Goal: Task Accomplishment & Management: Use online tool/utility

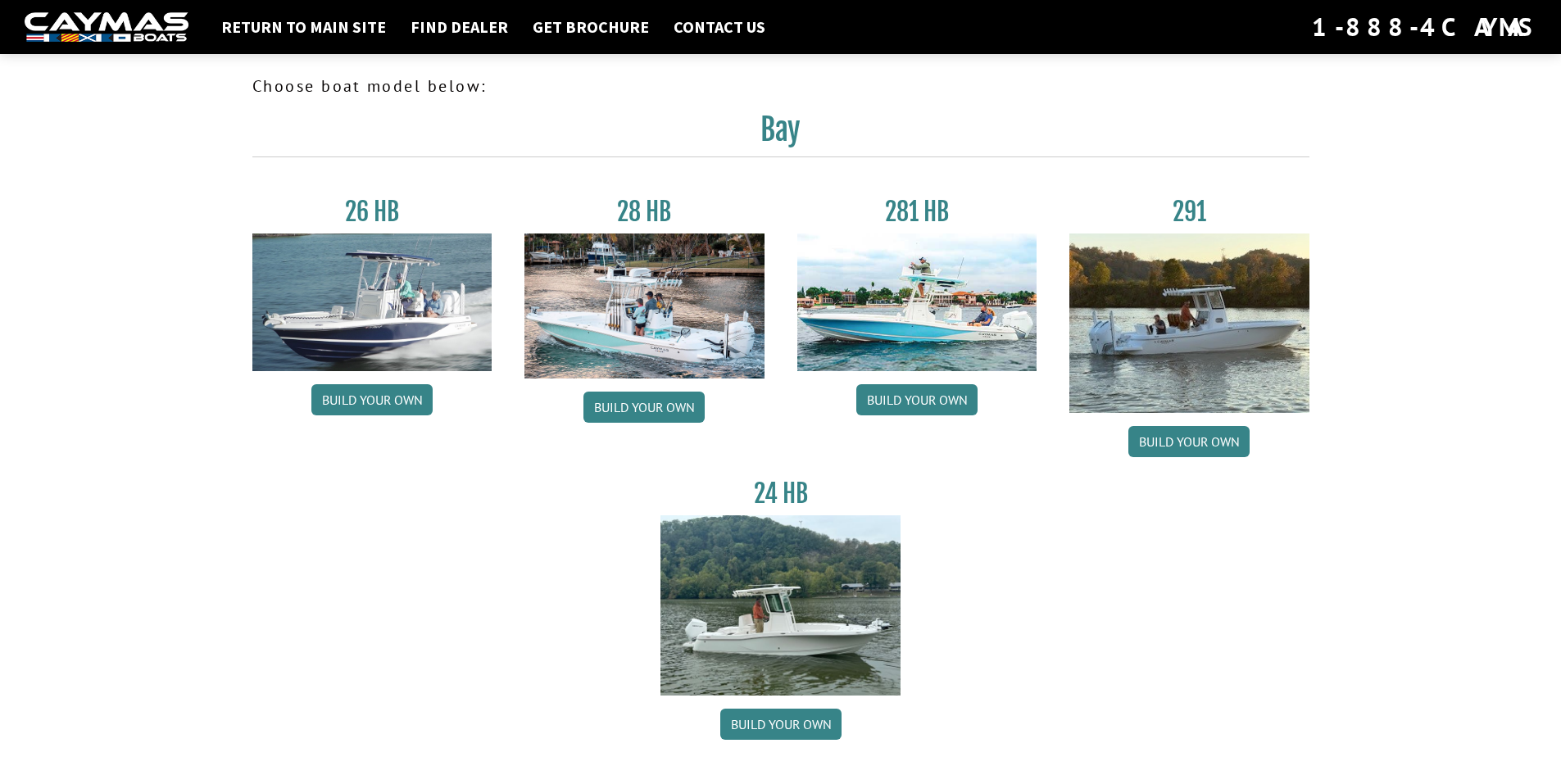
click at [418, 317] on img at bounding box center [372, 303] width 240 height 138
click at [381, 392] on link "Build your own" at bounding box center [372, 399] width 121 height 31
click at [620, 308] on img at bounding box center [644, 306] width 240 height 145
click at [635, 413] on link "Build your own" at bounding box center [644, 407] width 121 height 31
click at [903, 389] on link "Build your own" at bounding box center [917, 399] width 121 height 31
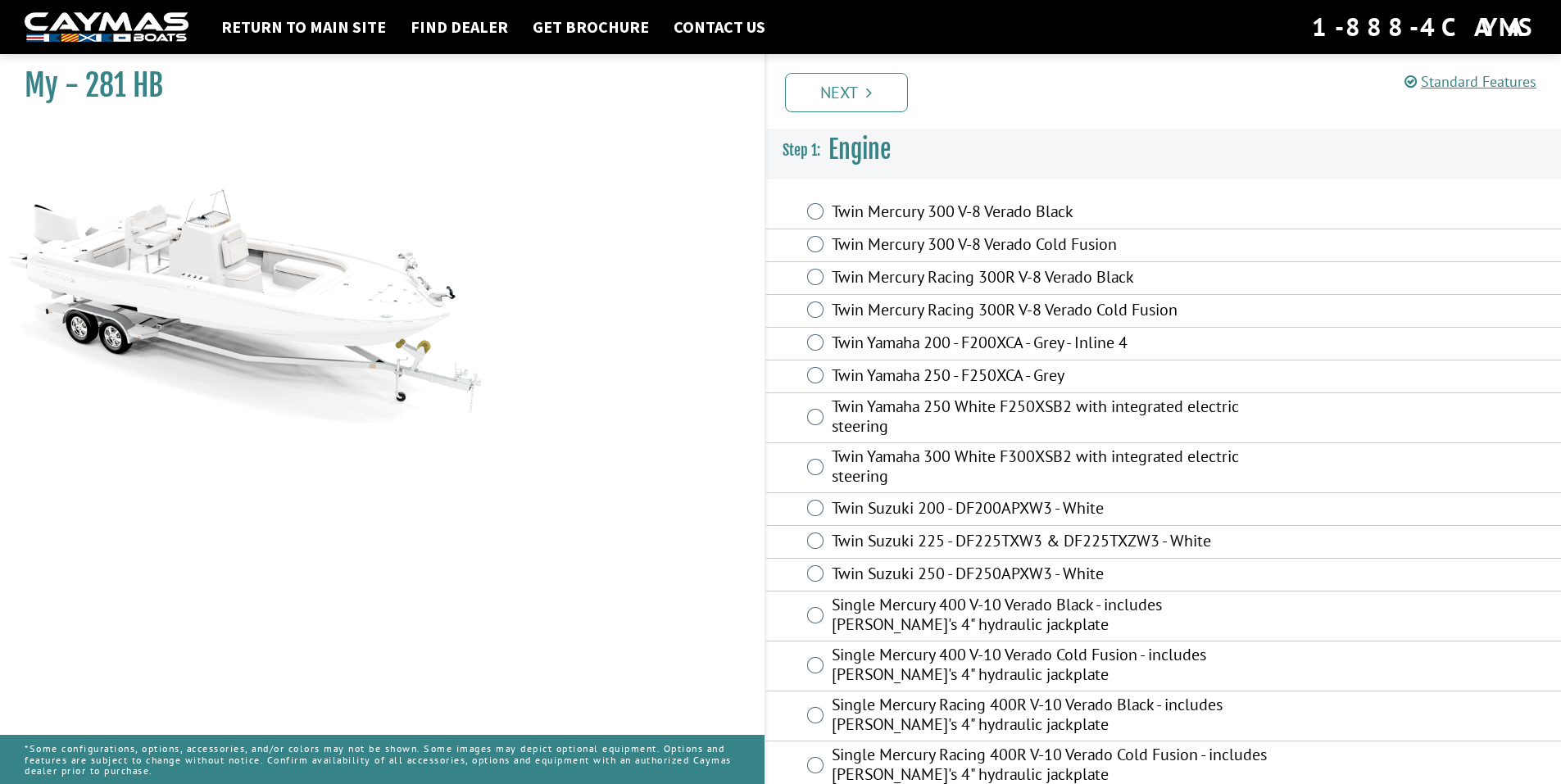
click at [804, 204] on div "Twin Mercury 300 V-8 Verado Black" at bounding box center [1164, 213] width 796 height 33
